Goal: Participate in discussion: Engage in conversation with other users on a specific topic

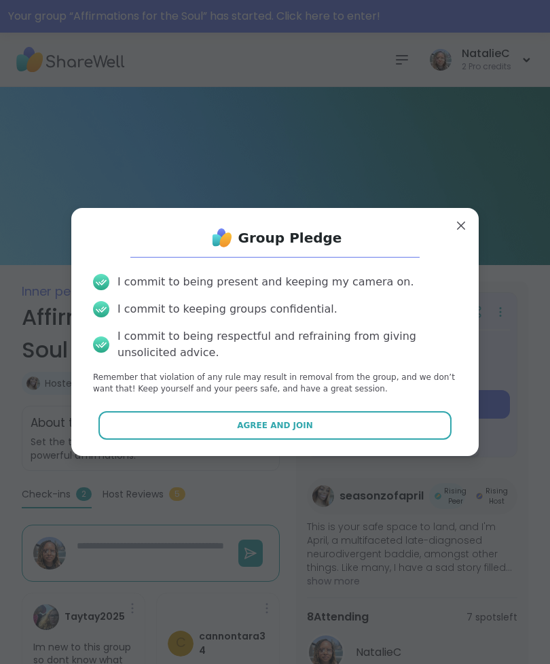
click at [162, 417] on button "Agree and Join" at bounding box center [275, 425] width 354 height 29
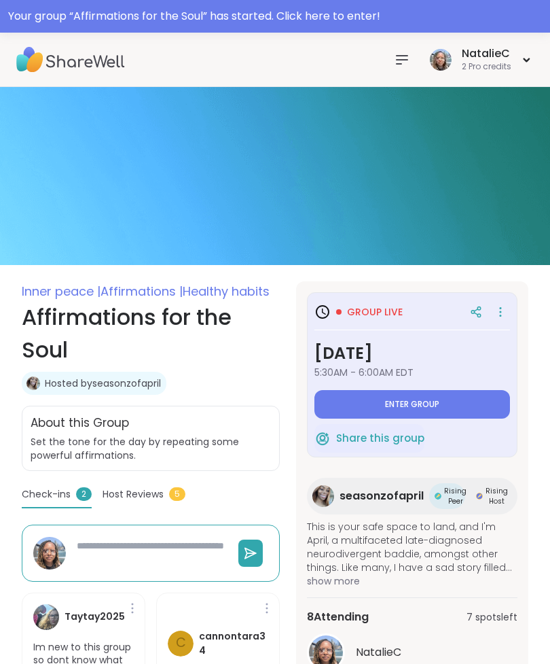
type textarea "*"
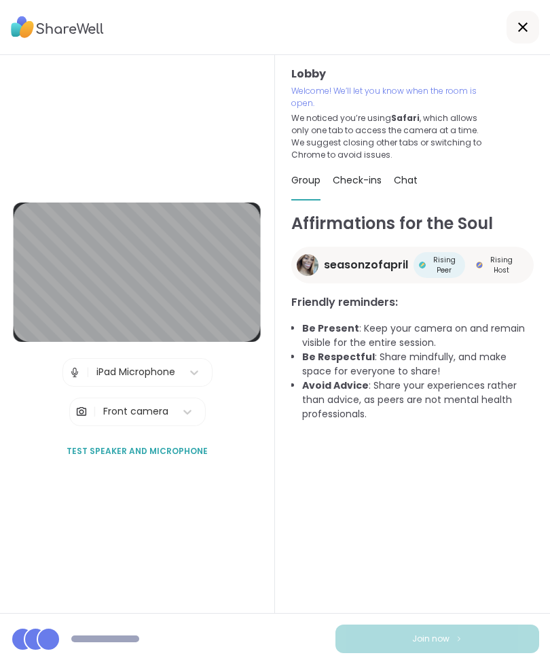
click at [69, 386] on img at bounding box center [75, 372] width 12 height 27
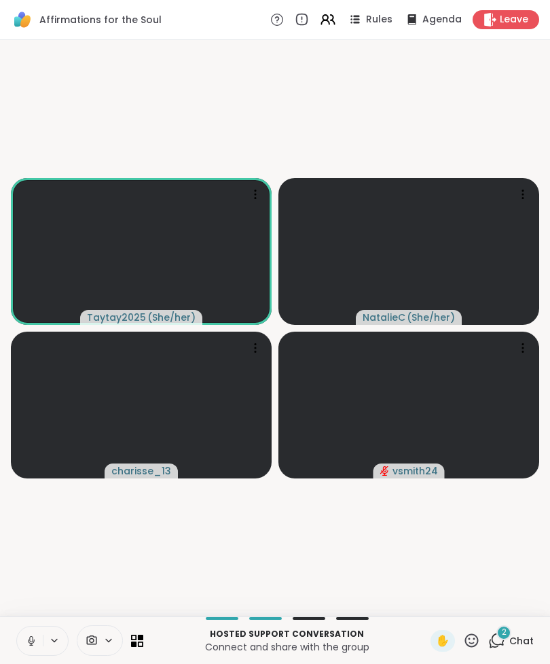
click at [24, 634] on button at bounding box center [30, 640] width 26 height 29
click at [22, 632] on button at bounding box center [30, 640] width 26 height 29
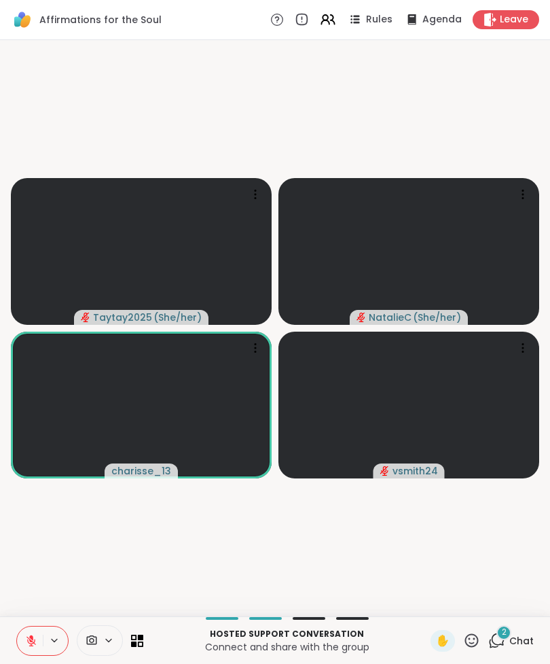
click at [22, 626] on button at bounding box center [30, 640] width 26 height 29
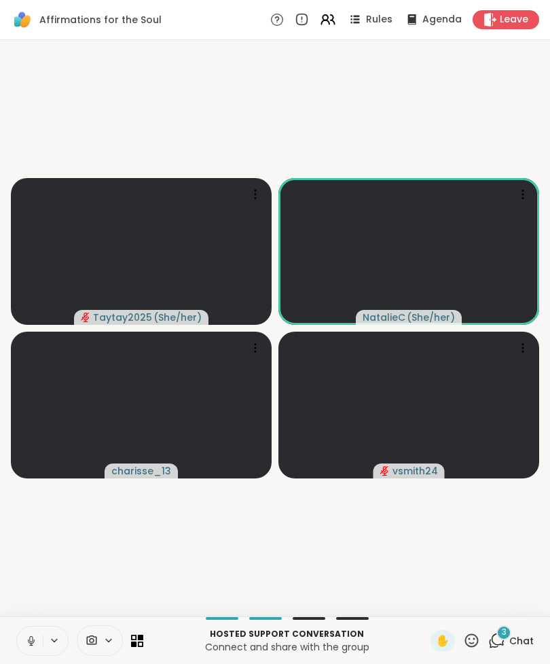
click at [27, 632] on button at bounding box center [30, 640] width 26 height 29
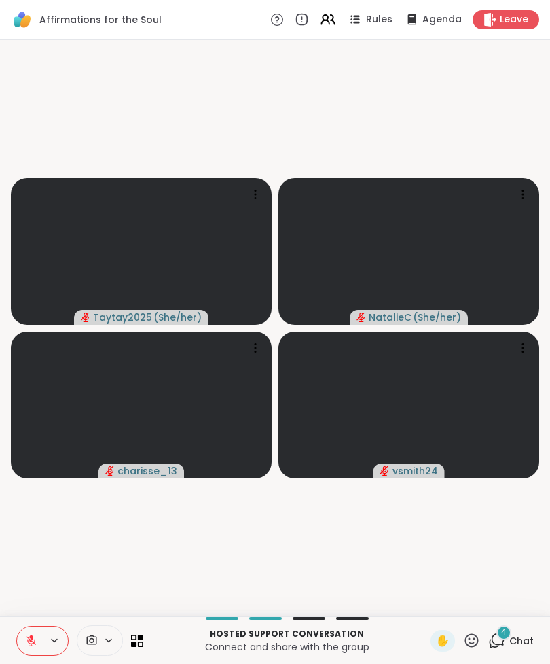
click at [507, 638] on div "4" at bounding box center [504, 632] width 15 height 15
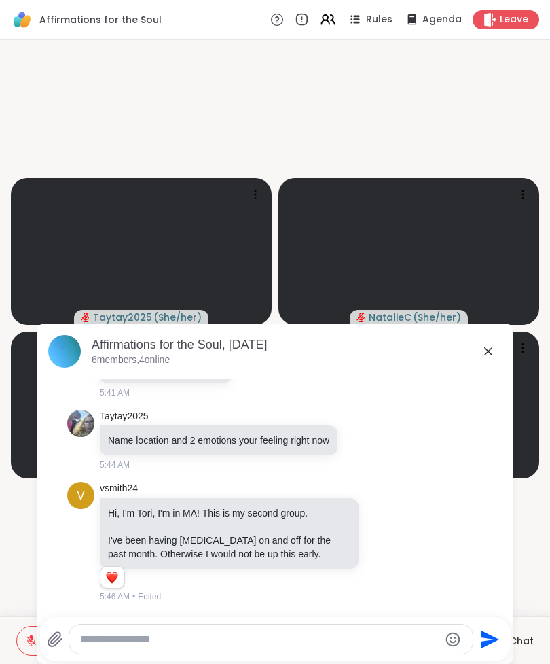
scroll to position [1143, 0]
click at [490, 346] on icon at bounding box center [488, 351] width 16 height 16
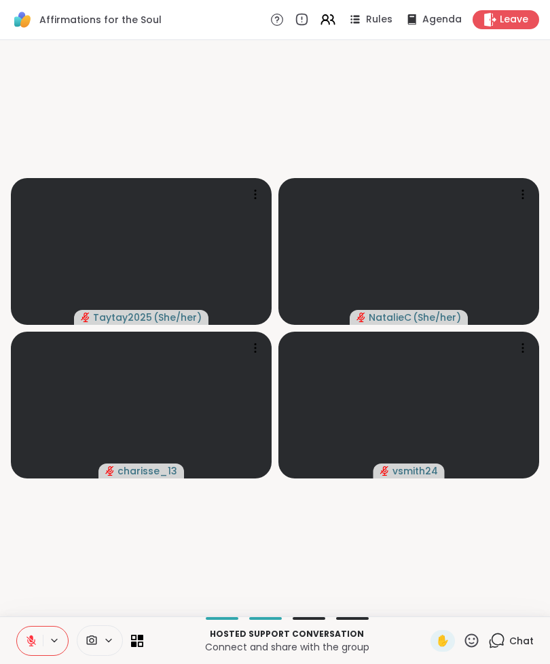
click at [26, 632] on button at bounding box center [30, 640] width 26 height 29
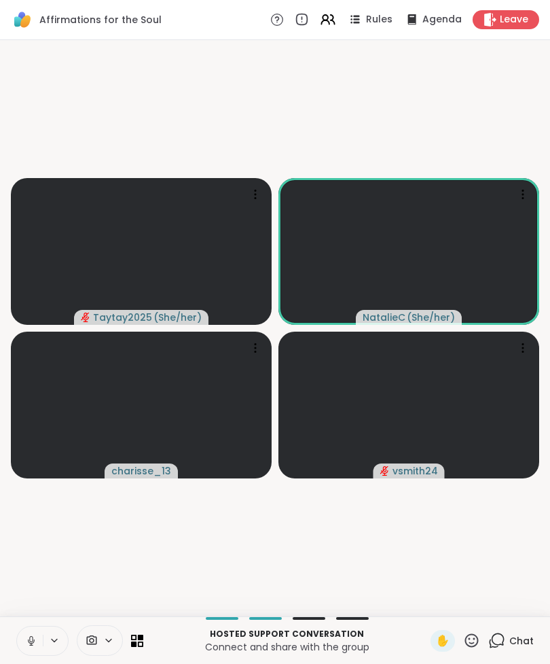
click at [26, 636] on icon at bounding box center [31, 640] width 12 height 12
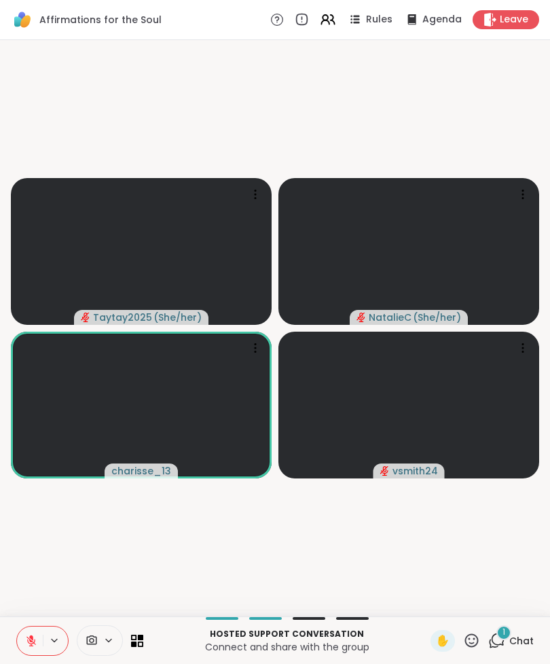
click at [24, 631] on button at bounding box center [30, 640] width 26 height 29
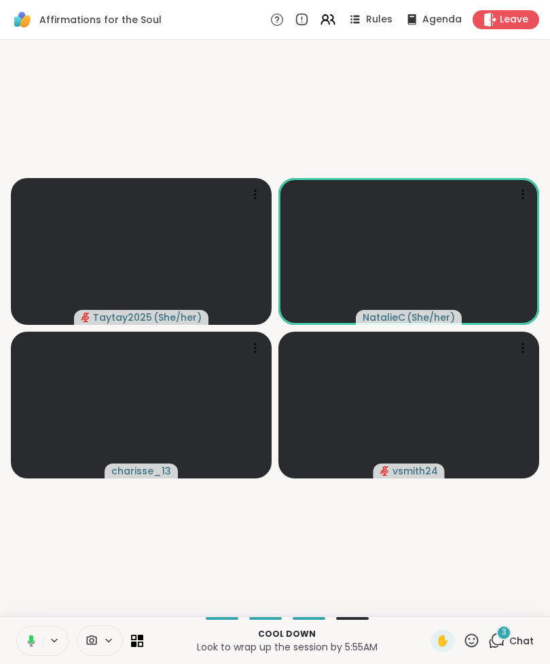
click at [24, 632] on button at bounding box center [29, 640] width 28 height 29
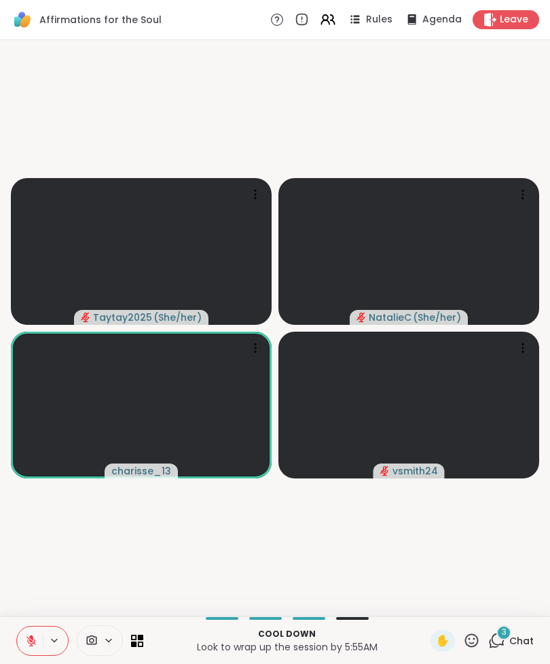
click at [509, 641] on div "3 Chat" at bounding box center [511, 641] width 46 height 22
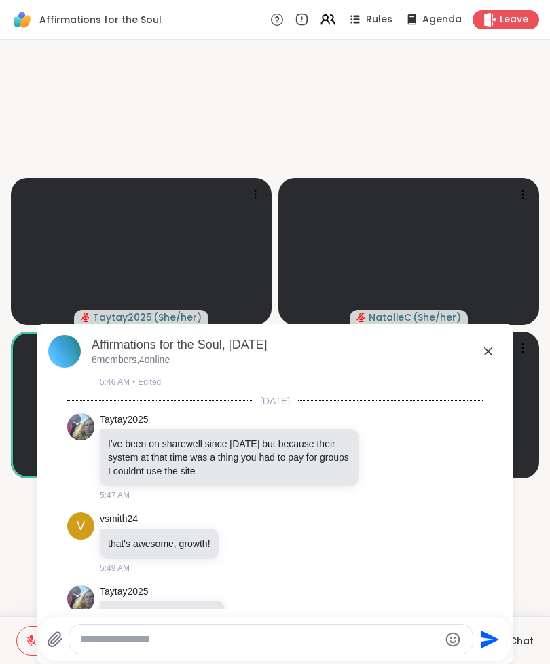
scroll to position [1561, 0]
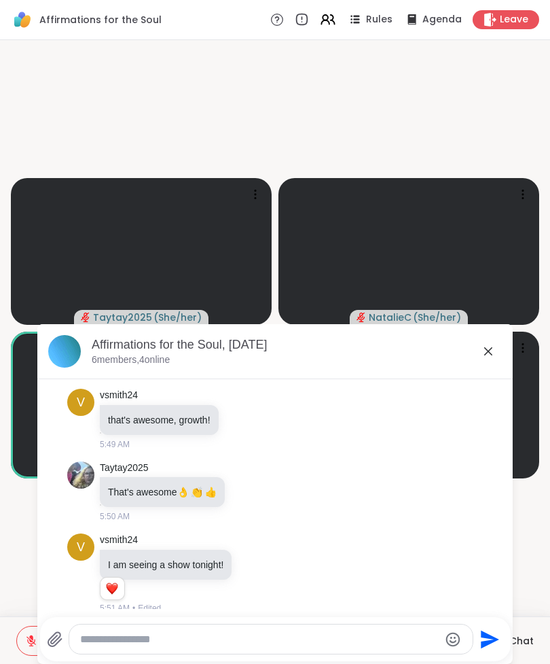
click at [494, 356] on icon at bounding box center [488, 351] width 16 height 16
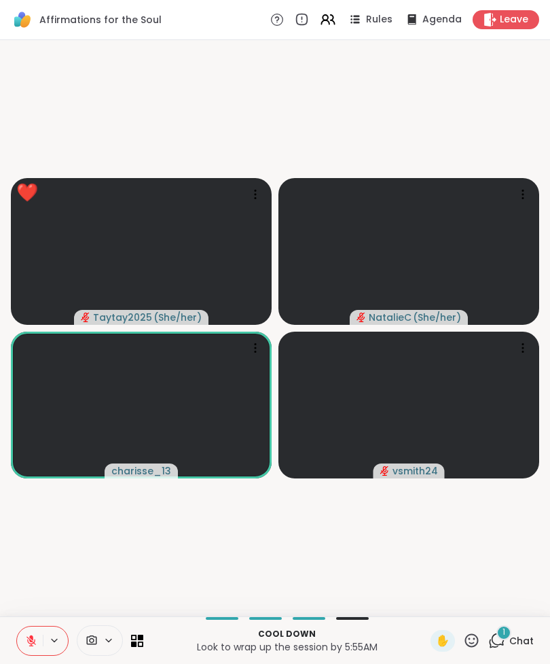
click at [510, 645] on span "Chat" at bounding box center [521, 641] width 24 height 14
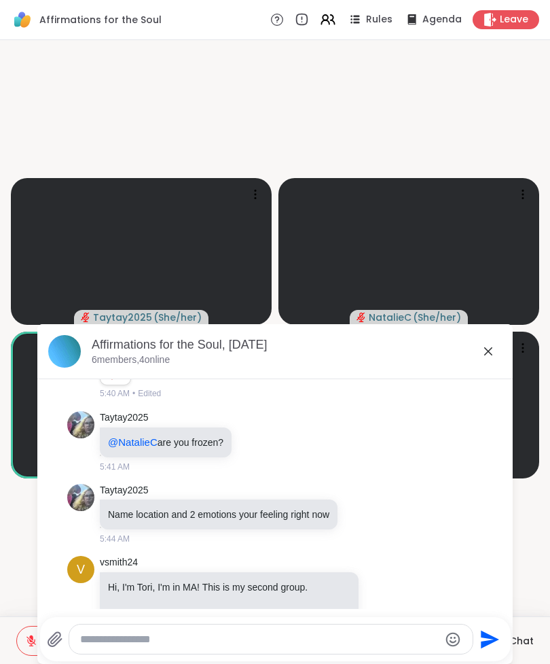
scroll to position [1058, 0]
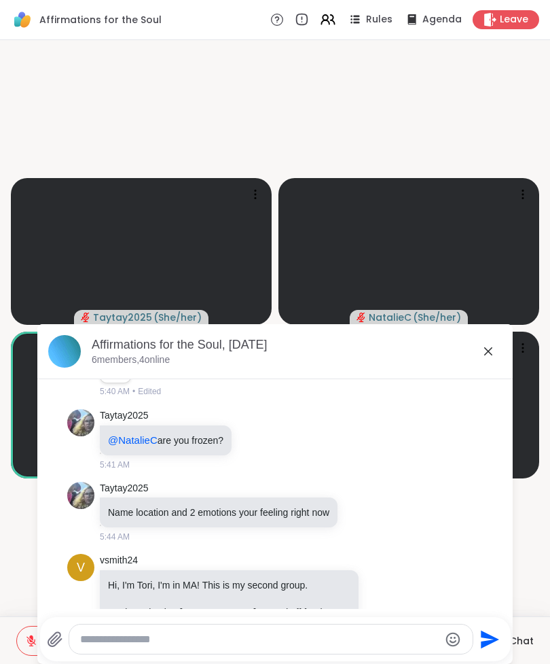
click at [494, 344] on icon at bounding box center [488, 351] width 16 height 16
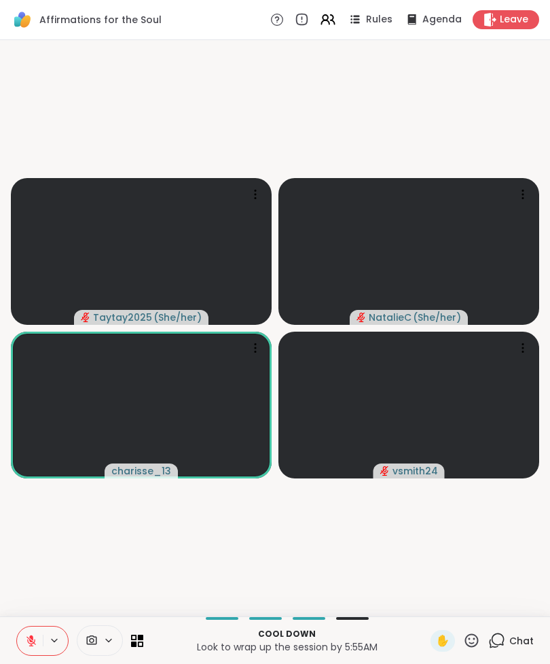
click at [444, 636] on span "✋" at bounding box center [443, 640] width 14 height 16
click at [24, 631] on button at bounding box center [30, 640] width 26 height 29
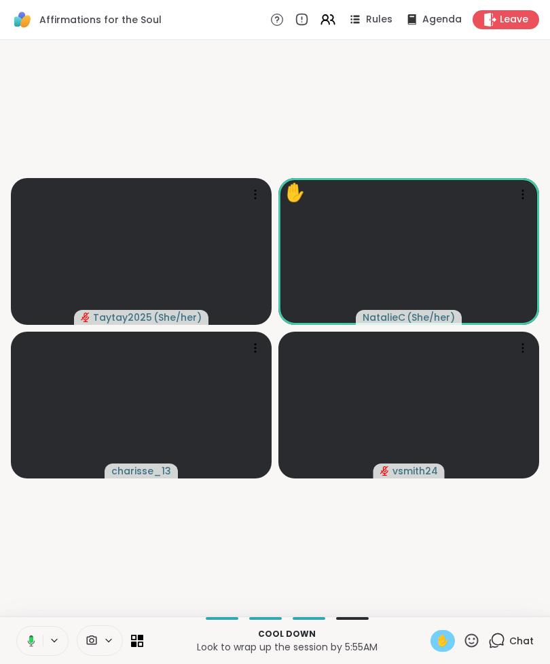
click at [437, 636] on span "✋" at bounding box center [443, 640] width 14 height 16
click at [31, 632] on button at bounding box center [29, 640] width 28 height 29
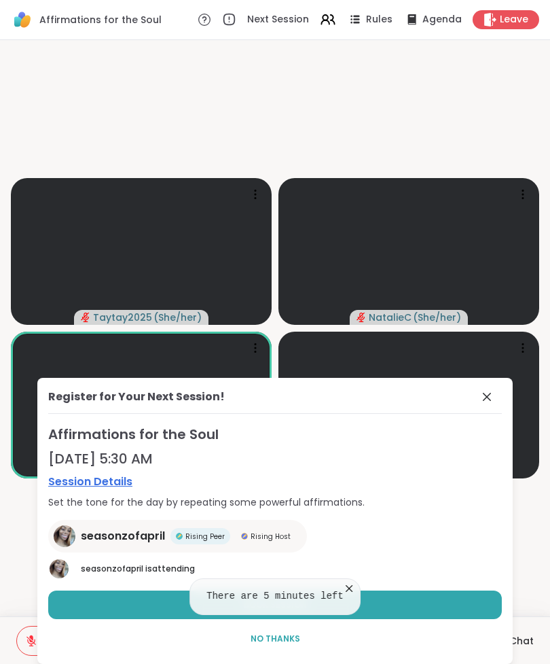
click at [486, 390] on icon at bounding box center [487, 397] width 16 height 16
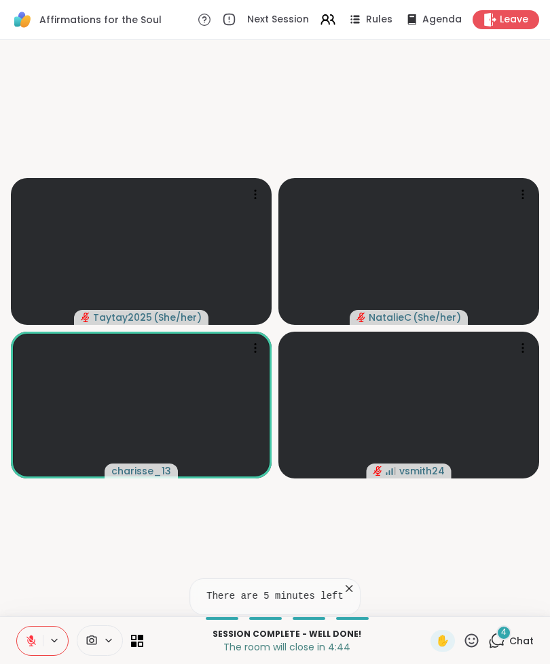
click at [23, 630] on button at bounding box center [30, 640] width 26 height 29
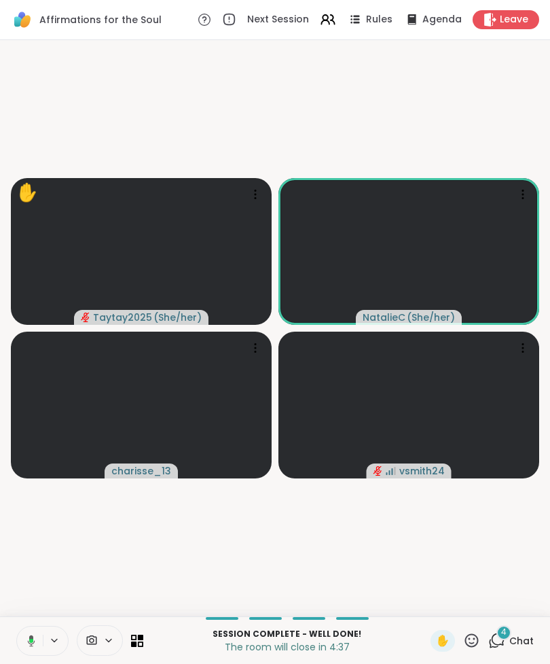
click at [29, 633] on button at bounding box center [29, 640] width 28 height 29
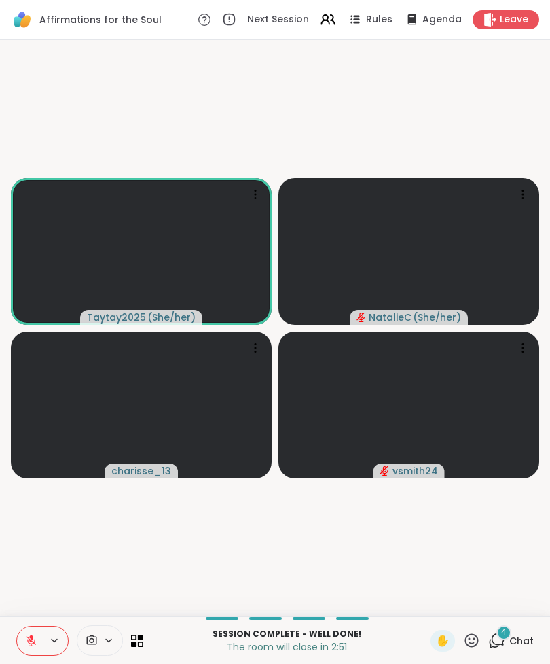
click at [433, 643] on div "✋" at bounding box center [443, 641] width 24 height 22
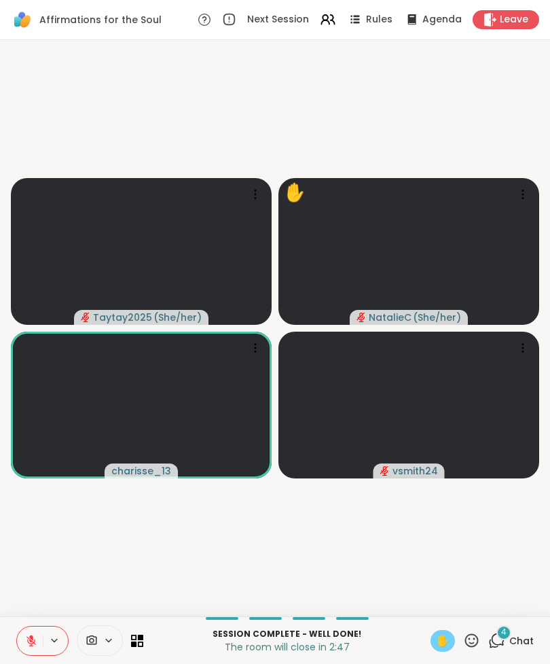
click at [446, 643] on span "✋" at bounding box center [443, 640] width 14 height 16
click at [444, 636] on span "✋" at bounding box center [443, 640] width 14 height 16
click at [24, 633] on button at bounding box center [30, 640] width 26 height 29
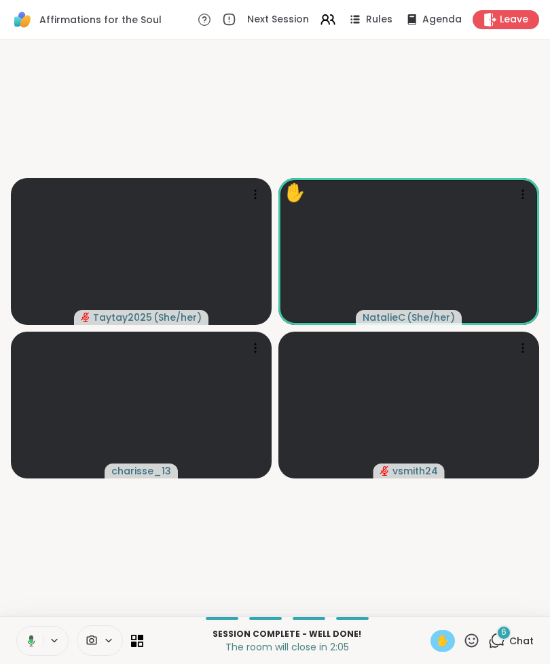
click at [22, 637] on button at bounding box center [29, 640] width 28 height 29
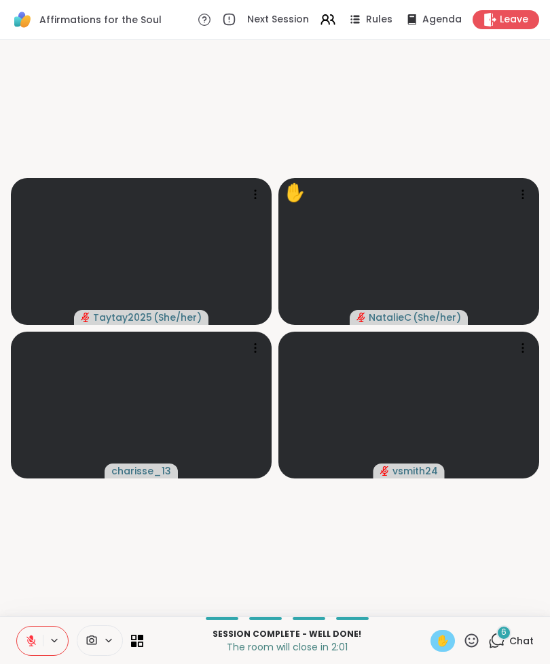
click at [439, 634] on span "✋" at bounding box center [443, 640] width 14 height 16
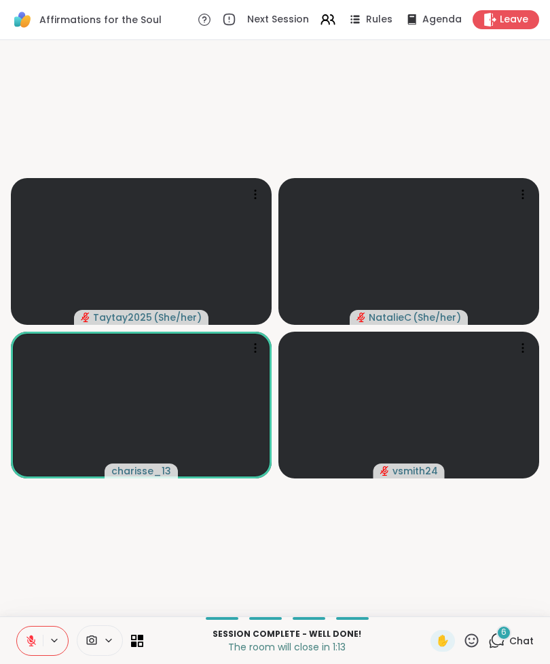
click at [26, 630] on button at bounding box center [30, 640] width 26 height 29
click at [23, 632] on button at bounding box center [30, 640] width 26 height 29
click at [24, 627] on button at bounding box center [30, 640] width 26 height 29
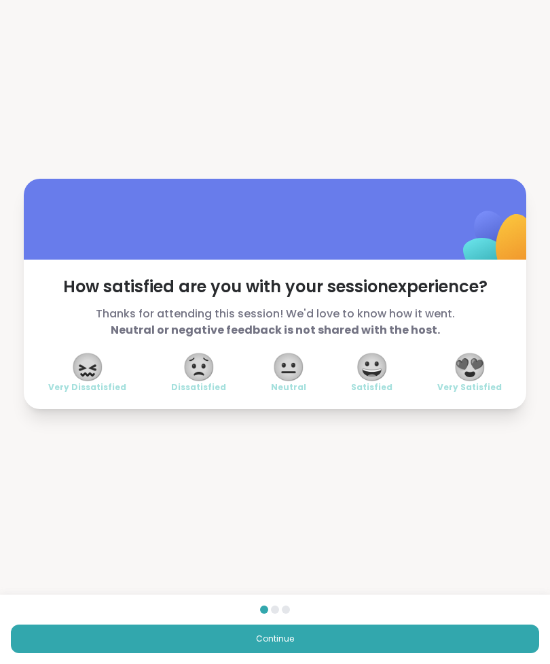
click at [222, 625] on button "Continue" at bounding box center [275, 638] width 528 height 29
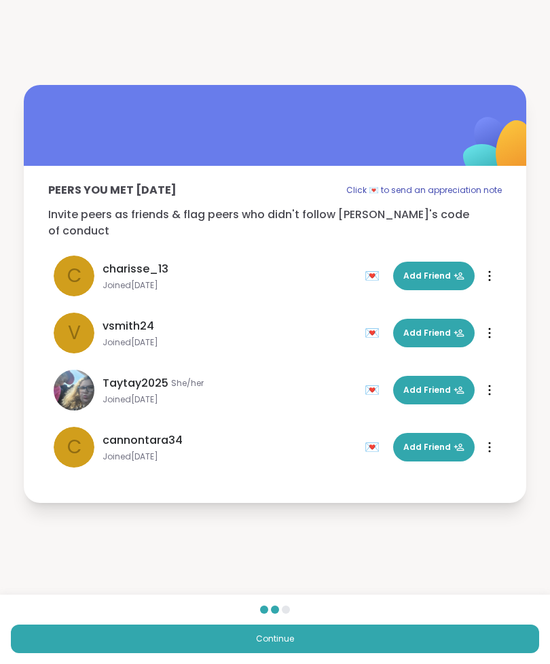
click at [212, 631] on button "Continue" at bounding box center [275, 638] width 528 height 29
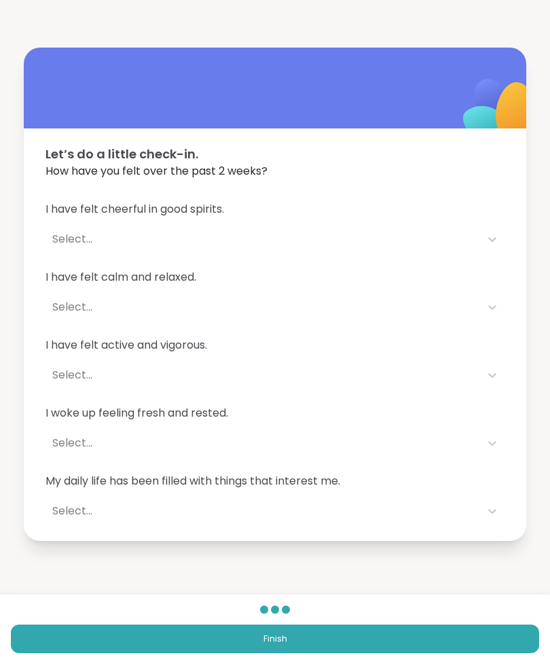
click at [206, 631] on button "Finish" at bounding box center [275, 638] width 528 height 29
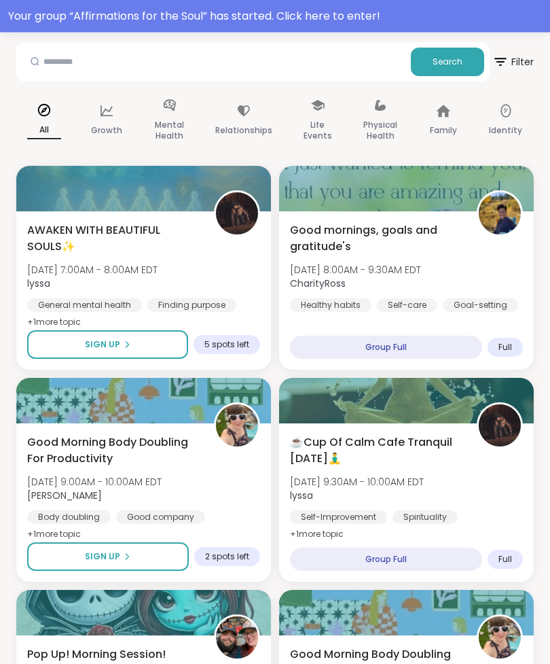
scroll to position [183, 0]
